Goal: Navigation & Orientation: Find specific page/section

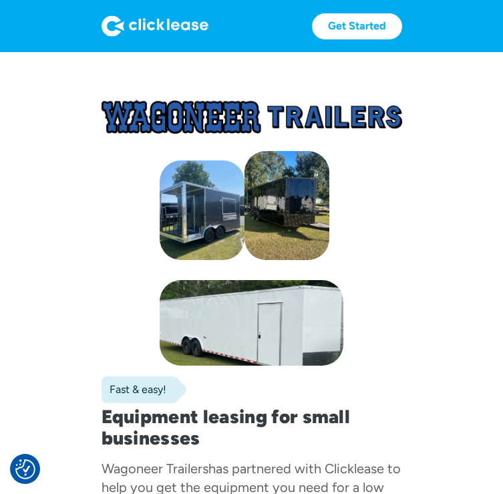
click at [118, 30] on img at bounding box center [155, 25] width 107 height 21
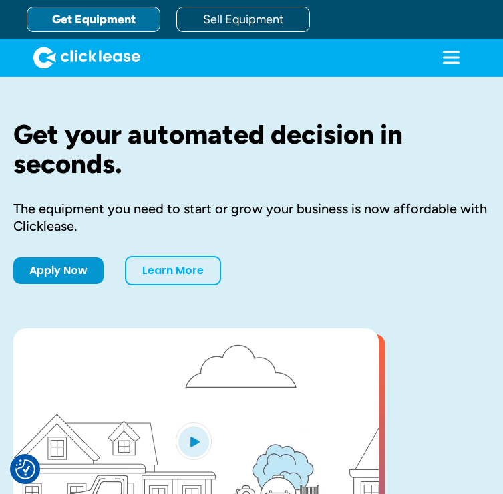
click at [129, 21] on link "Get Equipment" at bounding box center [94, 19] width 134 height 25
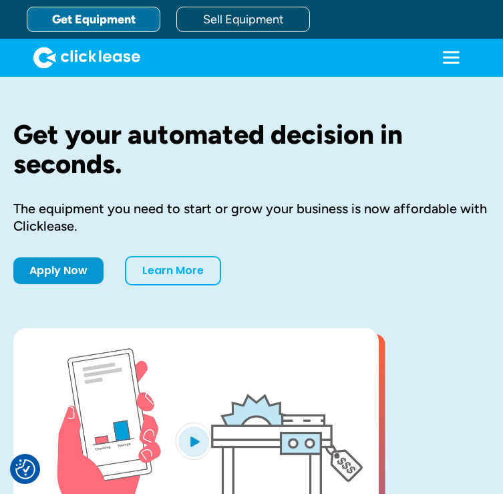
click at [453, 61] on icon "menu" at bounding box center [451, 57] width 27 height 27
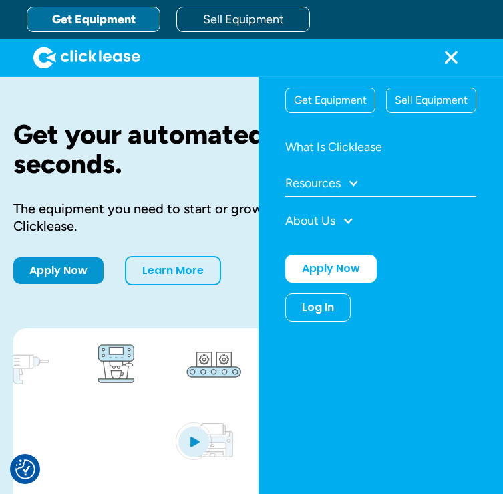
click at [339, 185] on div "Resources" at bounding box center [312, 183] width 55 height 12
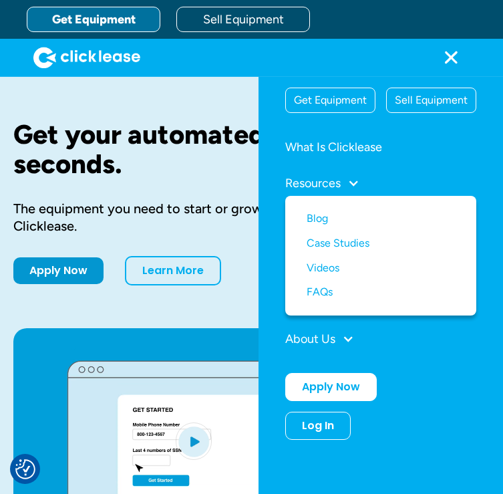
click at [339, 185] on div "Resources" at bounding box center [312, 183] width 55 height 12
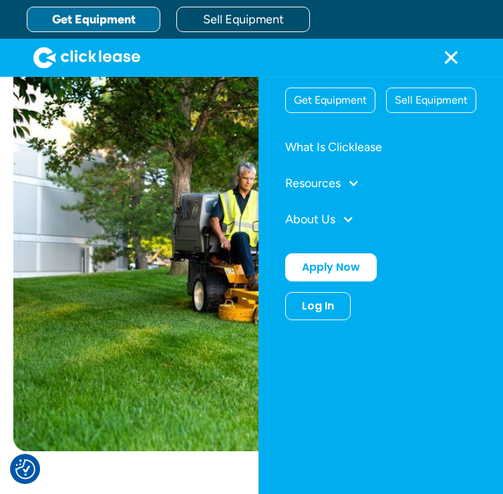
scroll to position [813, 0]
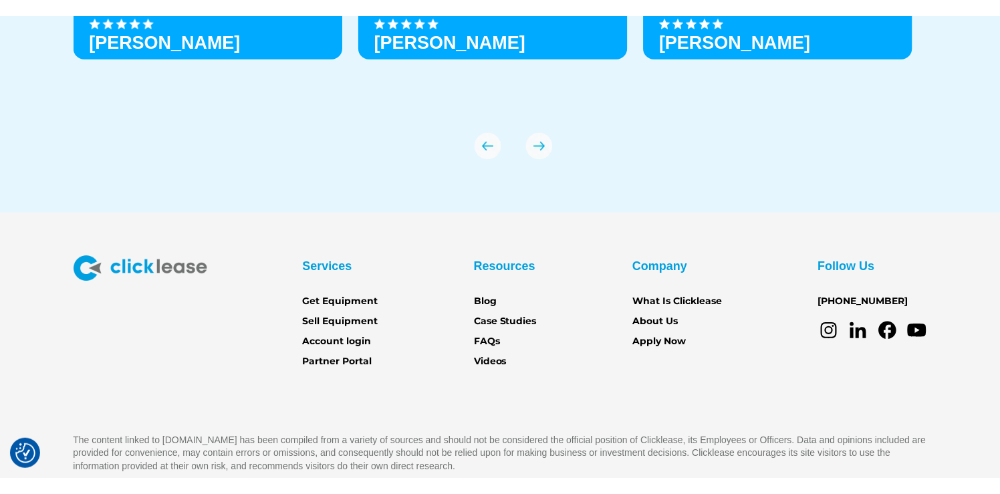
scroll to position [4743, 0]
